Goal: Task Accomplishment & Management: Use online tool/utility

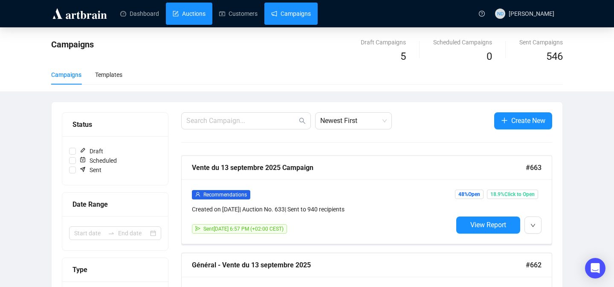
click at [188, 12] on link "Auctions" at bounding box center [189, 14] width 33 height 22
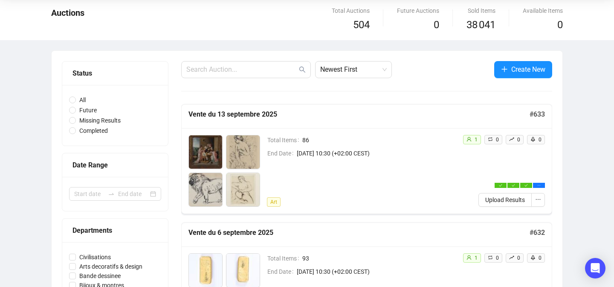
scroll to position [46, 0]
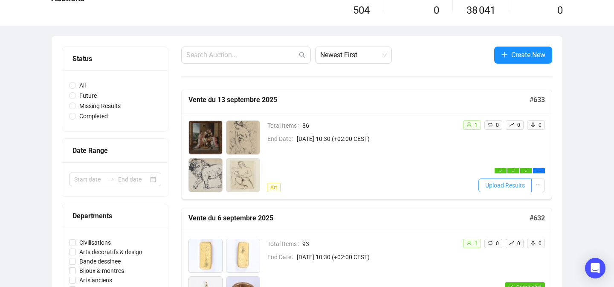
click at [497, 185] on span "Upload Results" at bounding box center [506, 185] width 40 height 9
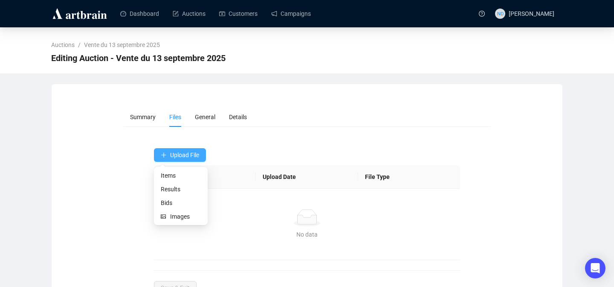
click at [195, 152] on span "Upload File" at bounding box center [184, 154] width 29 height 7
click at [166, 198] on span "Bids" at bounding box center [181, 202] width 40 height 9
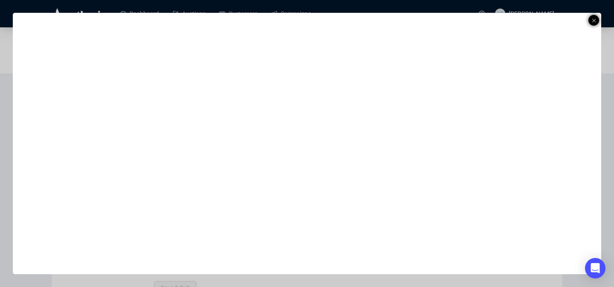
click at [594, 17] on icon at bounding box center [594, 20] width 4 height 10
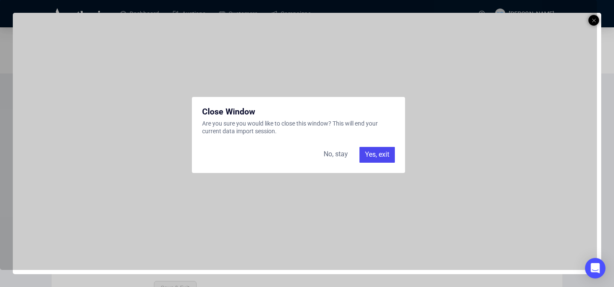
click at [326, 155] on div "No, stay" at bounding box center [336, 154] width 35 height 15
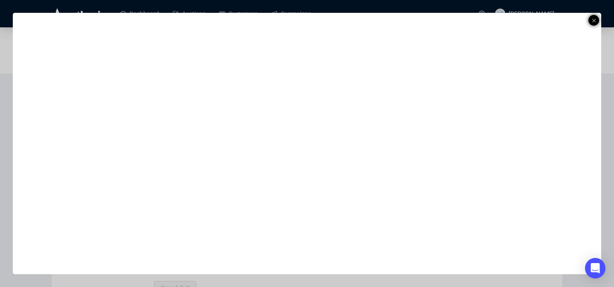
click at [595, 17] on icon at bounding box center [594, 20] width 4 height 10
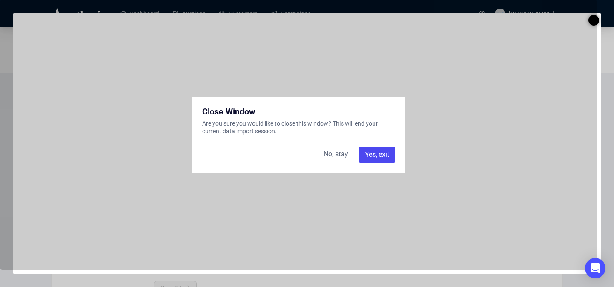
click at [372, 149] on div "Yes, exit" at bounding box center [377, 154] width 35 height 15
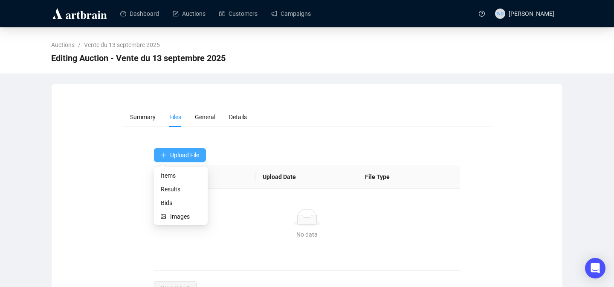
click at [186, 153] on span "Upload File" at bounding box center [184, 154] width 29 height 7
click at [168, 203] on span "Bids" at bounding box center [181, 202] width 40 height 9
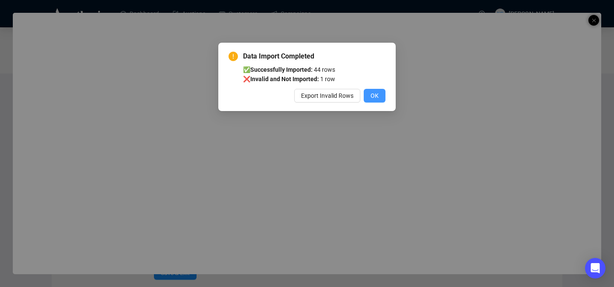
click at [376, 96] on span "OK" at bounding box center [375, 95] width 8 height 9
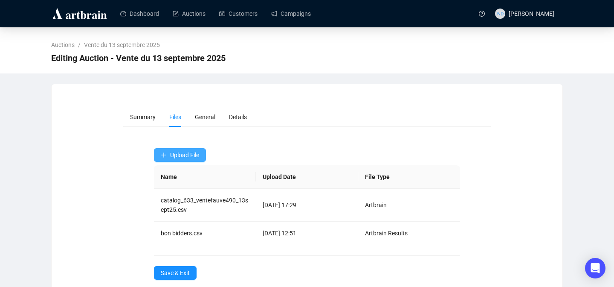
click at [186, 151] on span "Upload File" at bounding box center [184, 154] width 29 height 7
click at [166, 191] on span "Results" at bounding box center [181, 188] width 40 height 9
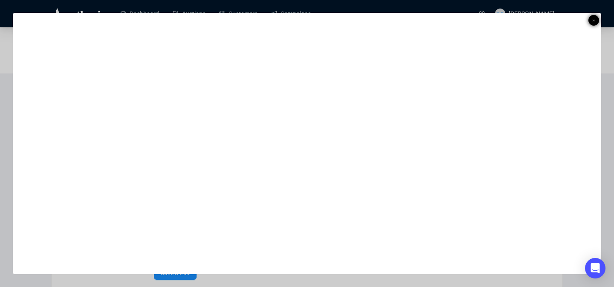
click at [592, 18] on icon at bounding box center [594, 20] width 4 height 10
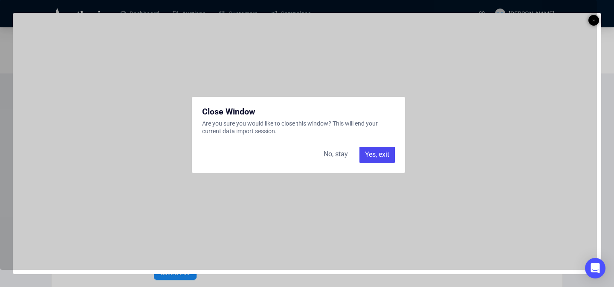
click at [362, 160] on div "Yes, exit" at bounding box center [377, 154] width 35 height 15
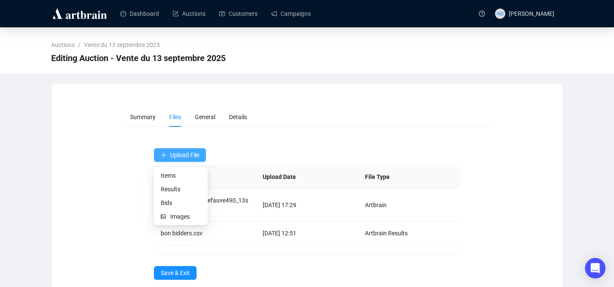
click at [181, 154] on span "Upload File" at bounding box center [184, 154] width 29 height 7
click at [181, 159] on button "Upload File" at bounding box center [180, 155] width 52 height 14
click at [167, 188] on span "Results" at bounding box center [181, 188] width 40 height 9
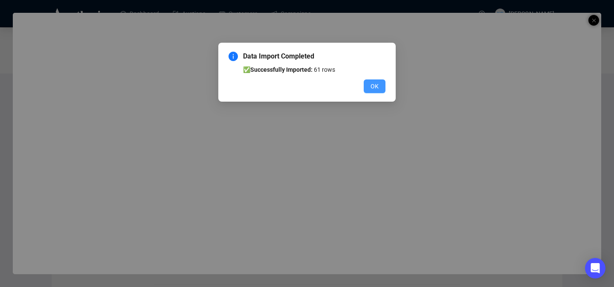
click at [379, 92] on button "OK" at bounding box center [375, 86] width 22 height 14
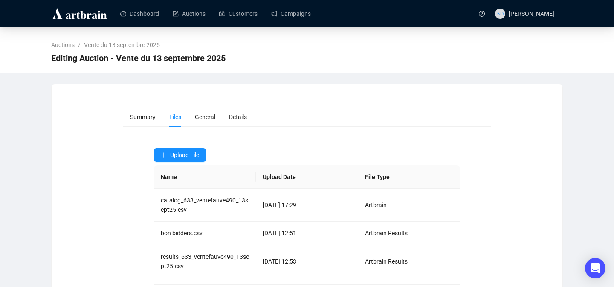
scroll to position [45, 0]
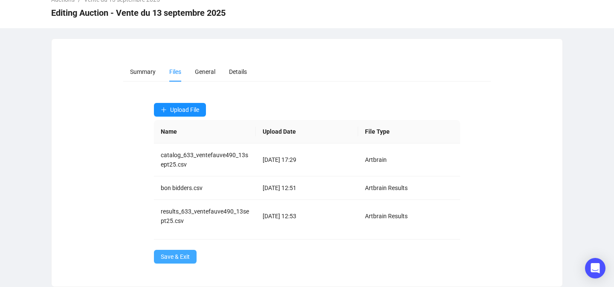
click at [171, 250] on button "Save & Exit" at bounding box center [175, 257] width 43 height 14
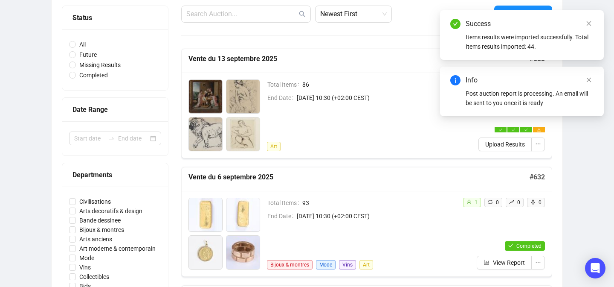
scroll to position [64, 0]
